Goal: Task Accomplishment & Management: Use online tool/utility

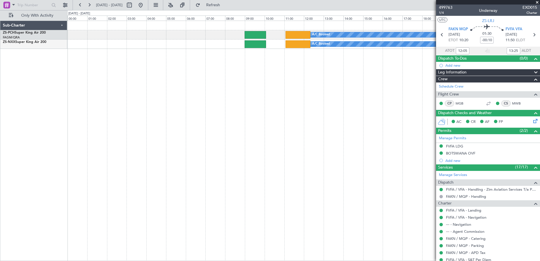
type input "14:05"
type input "15:25"
type input "12:05"
type input "13:25"
drag, startPoint x: 537, startPoint y: 1, endPoint x: 350, endPoint y: 12, distance: 187.6
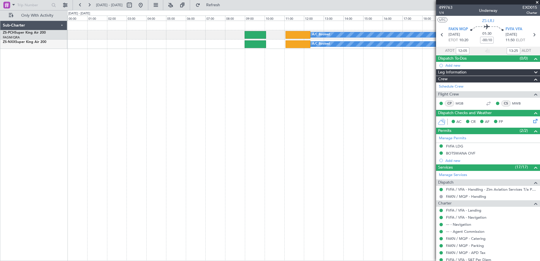
click at [537, 2] on span at bounding box center [538, 2] width 6 height 5
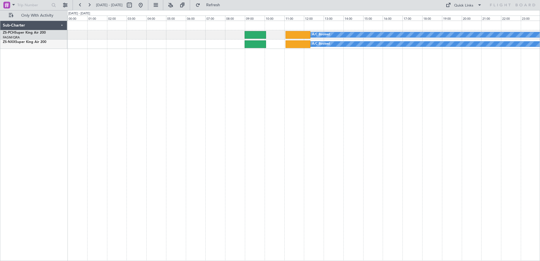
type input "0"
drag, startPoint x: 161, startPoint y: 4, endPoint x: 182, endPoint y: 8, distance: 21.1
click at [170, 6] on div "[DATE] - [DATE] Refresh Quick Links Only With Activity" at bounding box center [270, 5] width 540 height 10
click at [145, 4] on button at bounding box center [140, 5] width 9 height 9
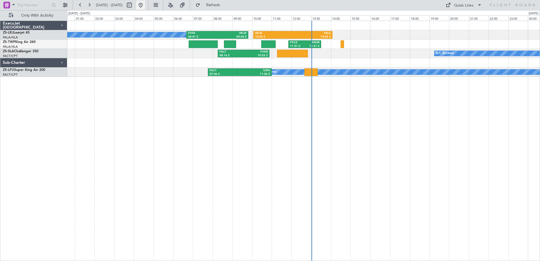
click at [145, 5] on button at bounding box center [140, 5] width 9 height 9
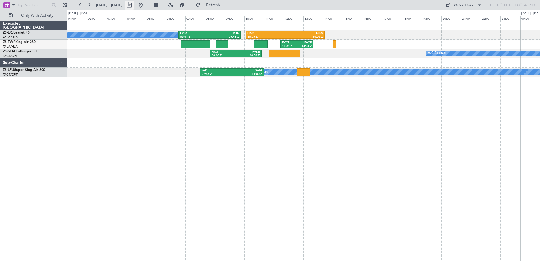
click at [134, 5] on button at bounding box center [129, 5] width 9 height 9
select select "9"
select select "2025"
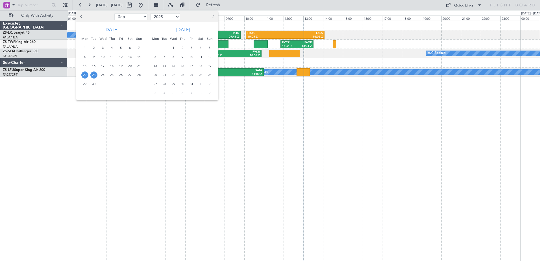
click at [85, 77] on span "22" at bounding box center [84, 74] width 7 height 7
click at [93, 75] on span "23" at bounding box center [93, 74] width 7 height 7
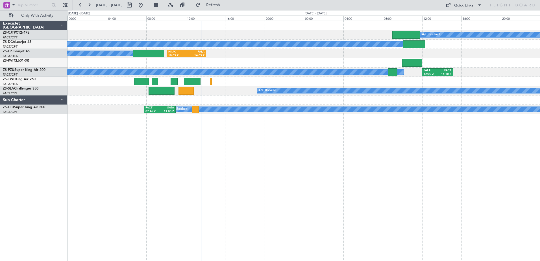
click at [396, 167] on div "A/C Booked A/C Unavailable A/C Booked A/C Booked HKJK 10:05 Z FALA 14:05 Z A/C …" at bounding box center [303, 141] width 473 height 240
click at [145, 7] on button at bounding box center [140, 5] width 9 height 9
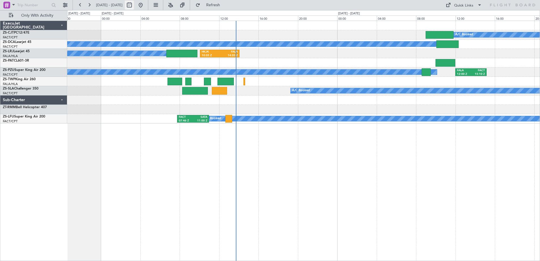
click at [134, 7] on button at bounding box center [129, 5] width 9 height 9
select select "9"
select select "2025"
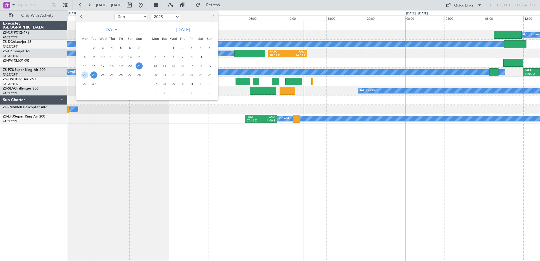
click at [112, 75] on span "25" at bounding box center [111, 74] width 7 height 7
